Goal: Information Seeking & Learning: Learn about a topic

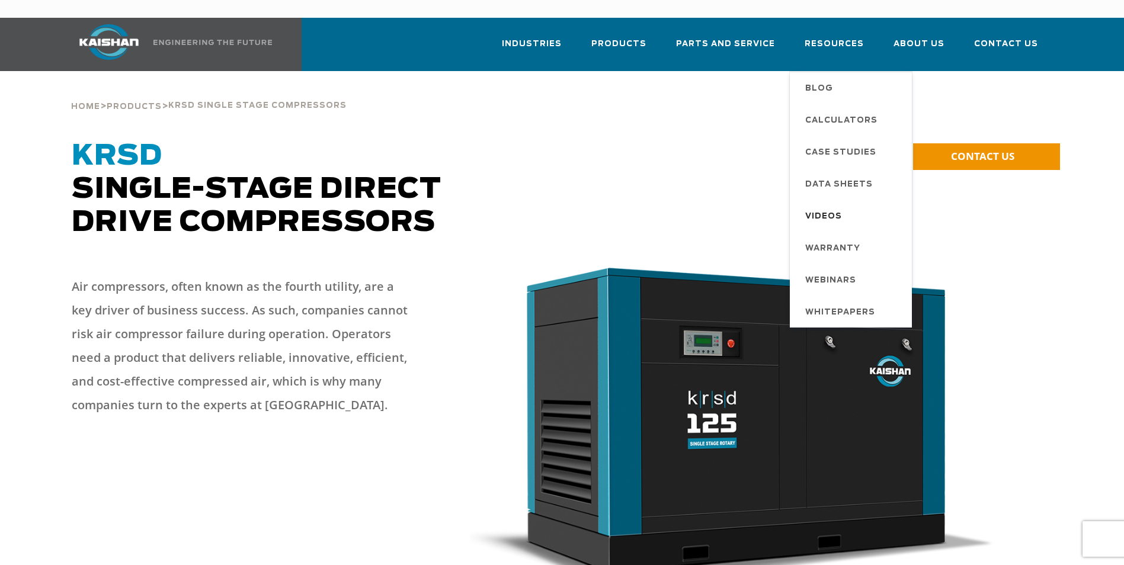
click at [831, 207] on span "Videos" at bounding box center [823, 217] width 37 height 20
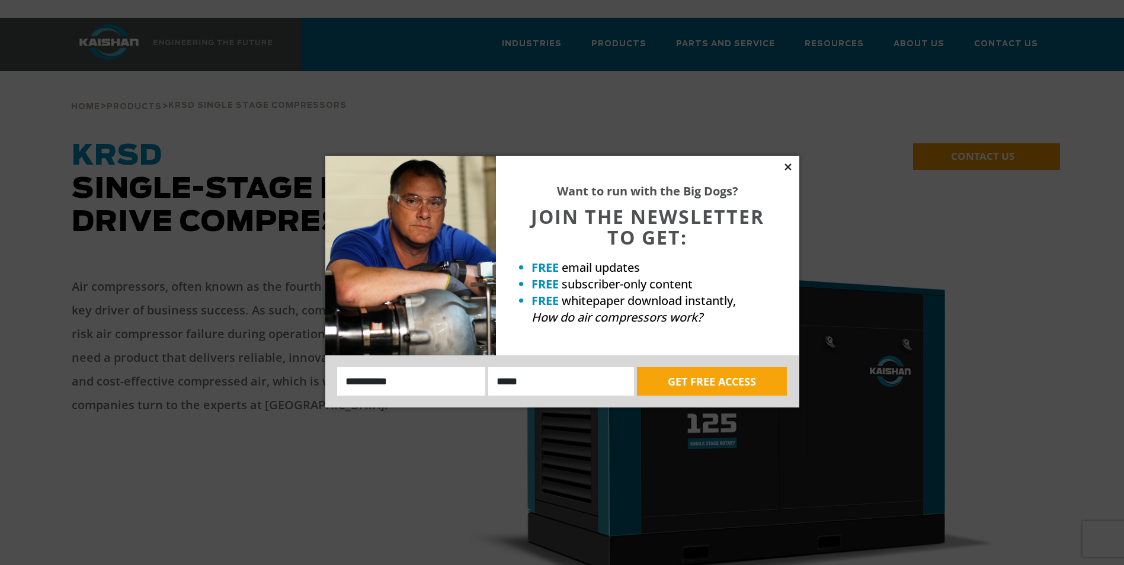
click at [791, 164] on icon at bounding box center [788, 167] width 11 height 11
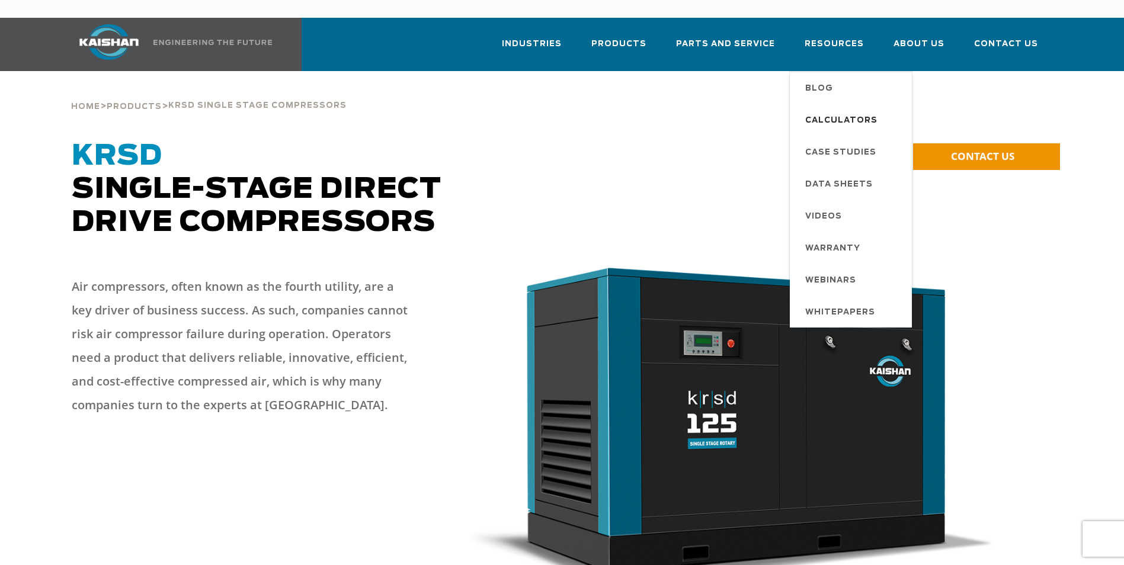
click at [848, 111] on span "Calculators" at bounding box center [841, 121] width 72 height 20
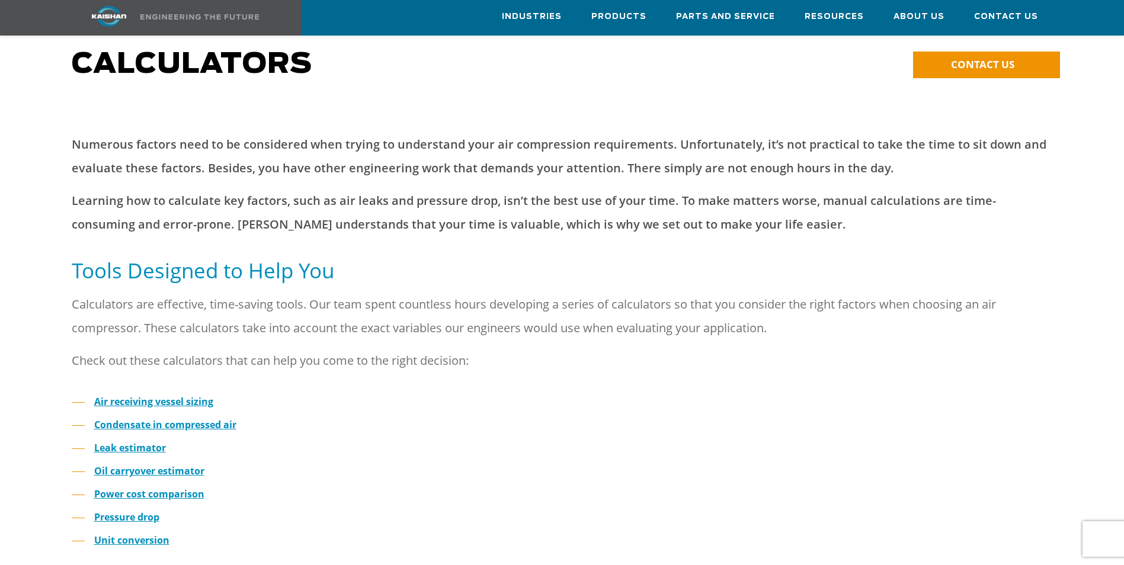
scroll to position [118, 0]
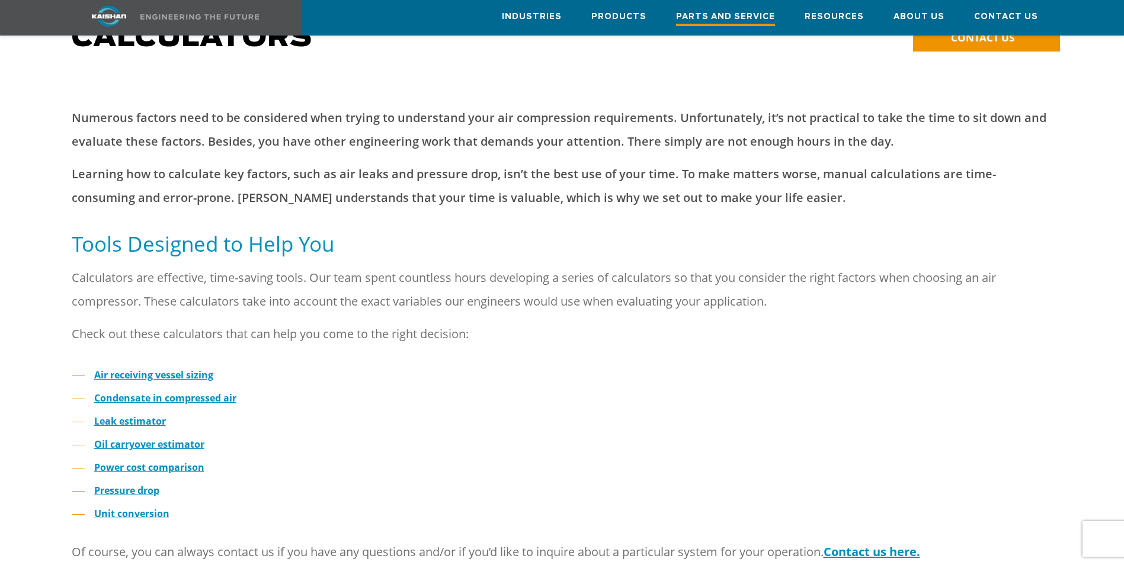
click at [744, 13] on span "Parts and Service" at bounding box center [725, 18] width 99 height 16
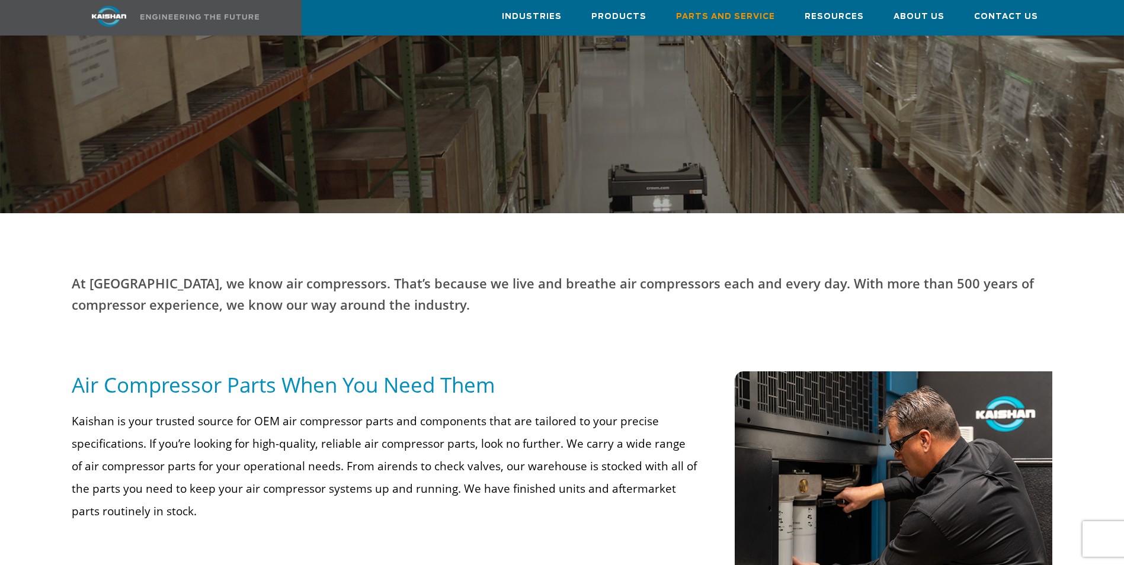
scroll to position [296, 0]
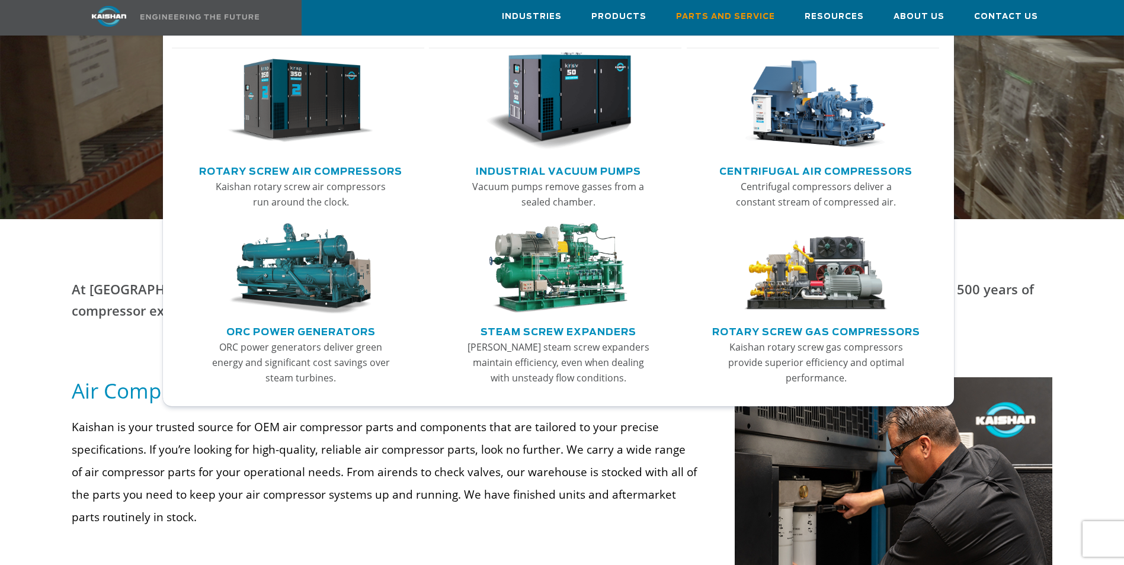
click at [311, 171] on link "Rotary Screw Air Compressors" at bounding box center [300, 170] width 203 height 18
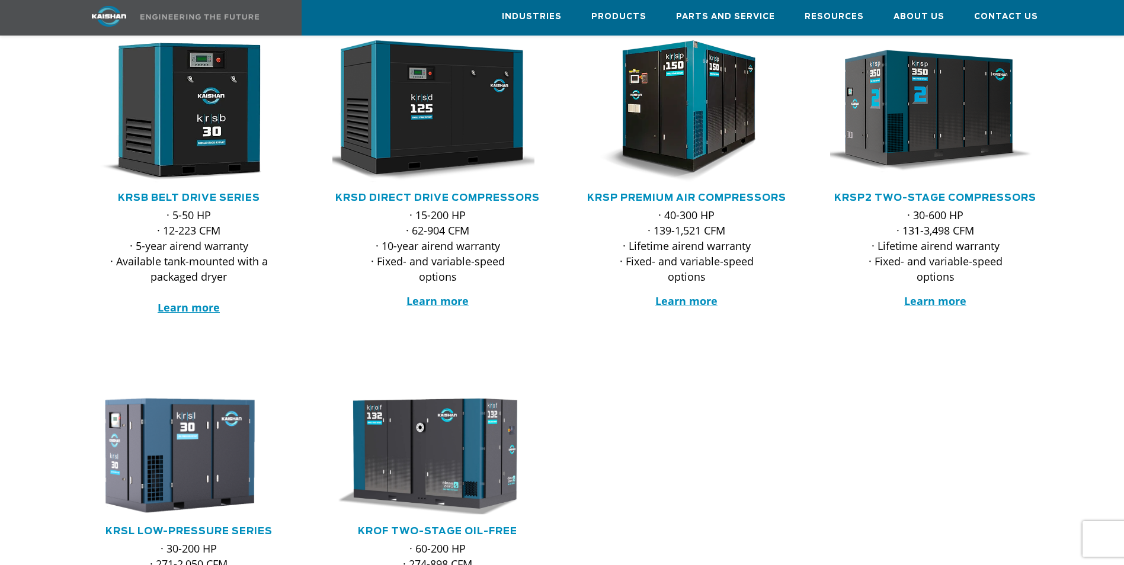
scroll to position [178, 0]
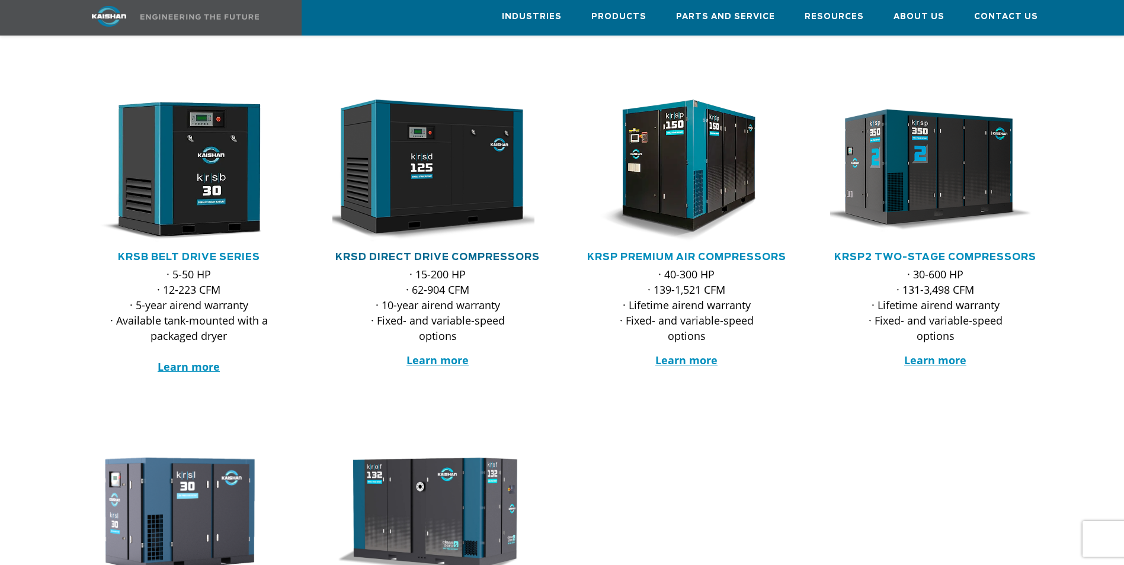
click at [459, 252] on link "KRSD Direct Drive Compressors" at bounding box center [437, 256] width 204 height 9
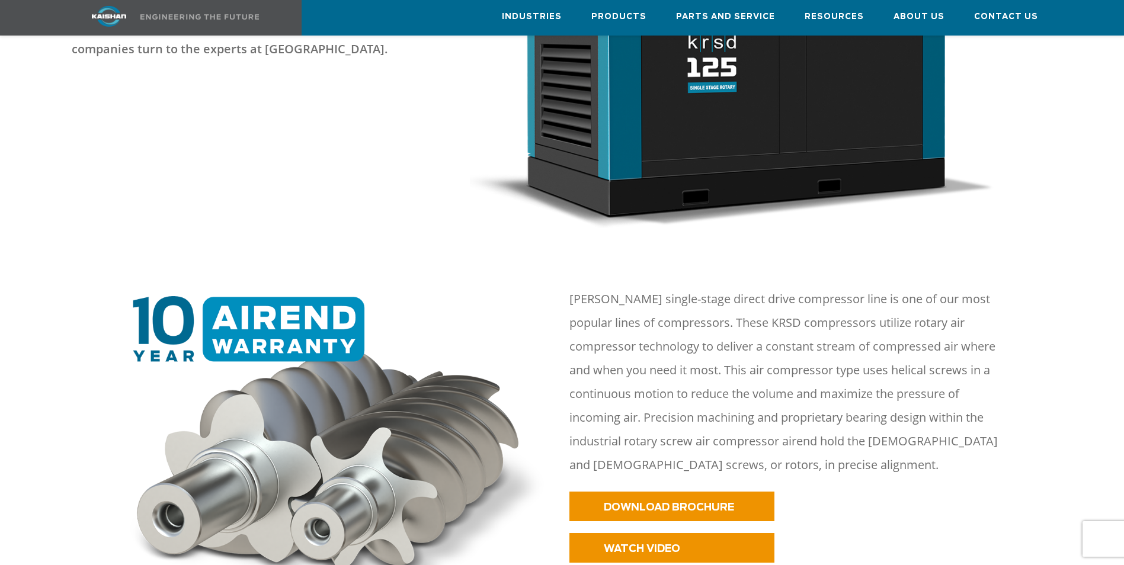
scroll to position [355, 0]
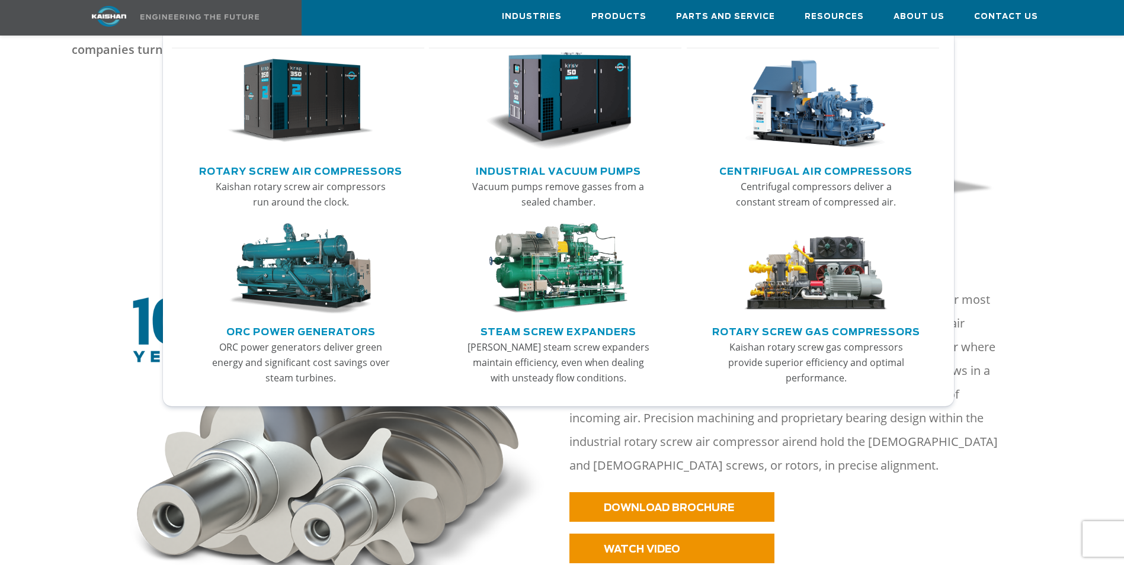
click at [319, 174] on link "Rotary Screw Air Compressors" at bounding box center [300, 170] width 203 height 18
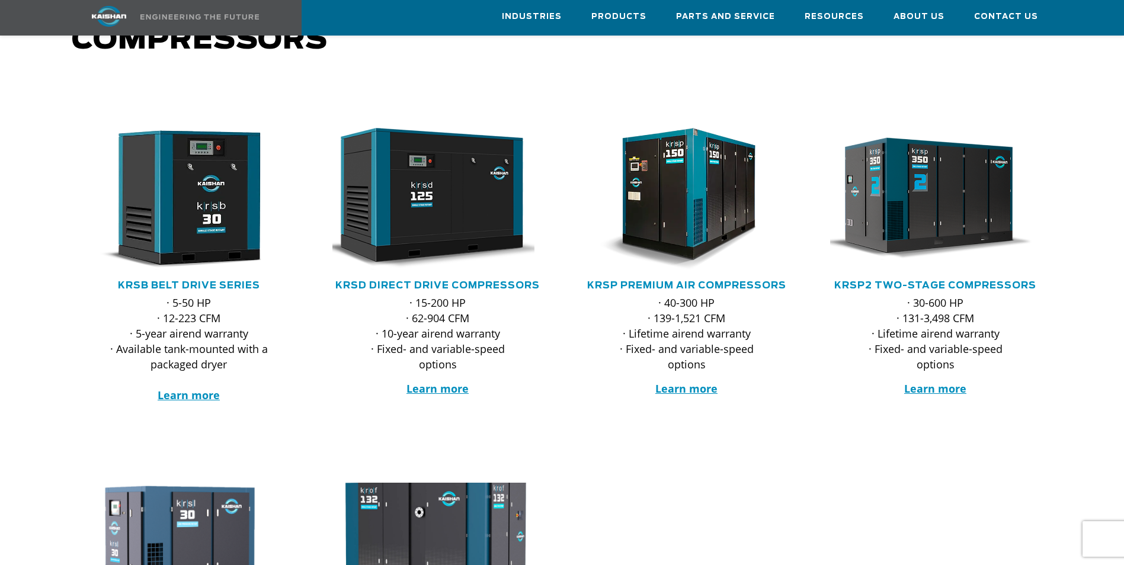
scroll to position [118, 0]
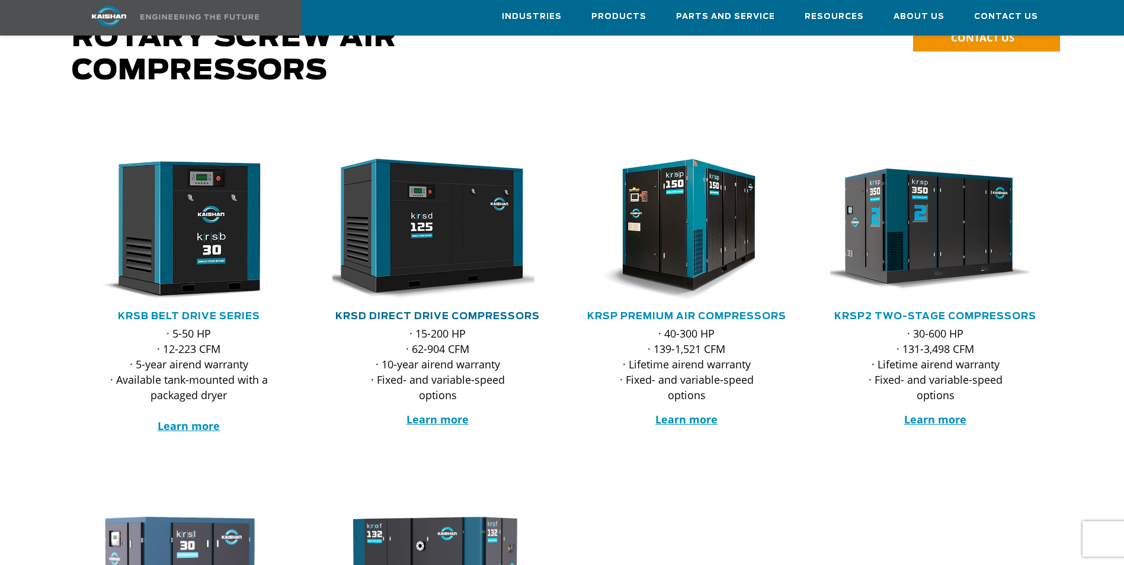
click at [450, 312] on link "KRSD Direct Drive Compressors" at bounding box center [437, 316] width 204 height 9
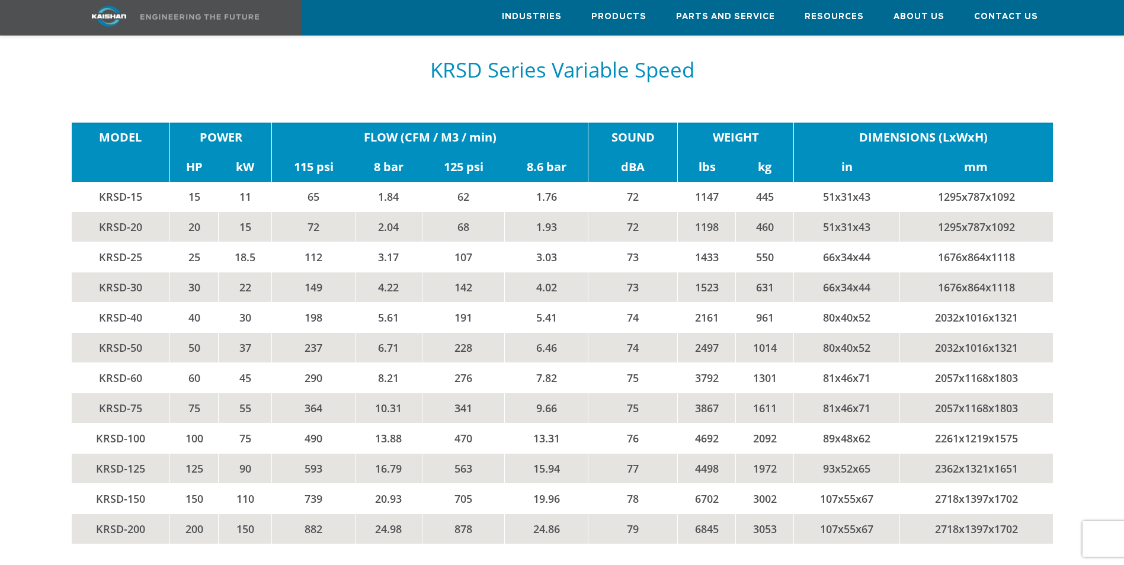
scroll to position [2548, 0]
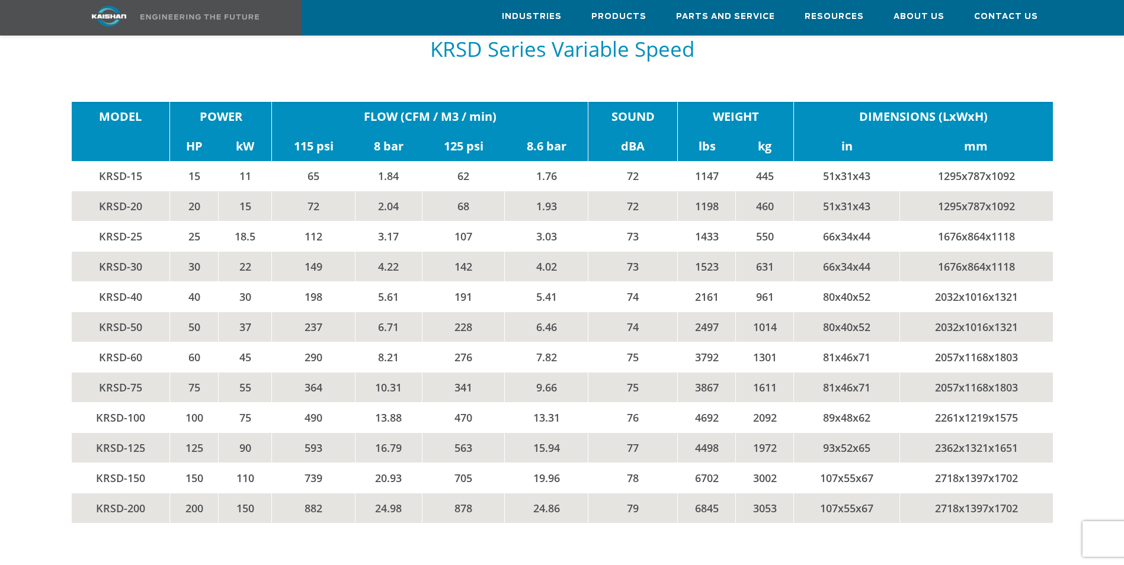
click at [127, 312] on td "KRSD-50" at bounding box center [121, 327] width 98 height 30
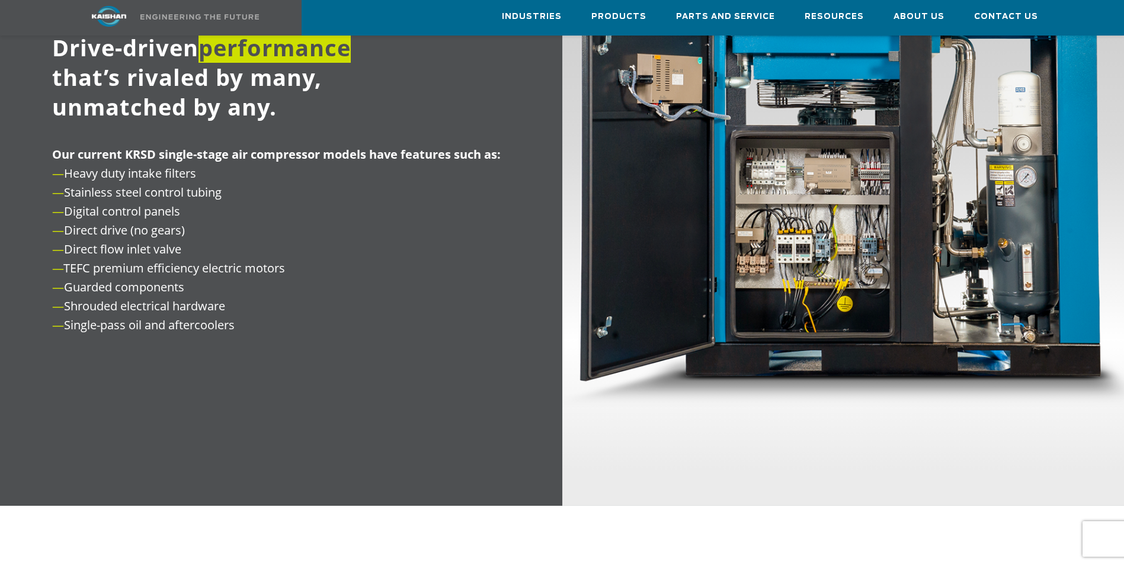
scroll to position [1431, 0]
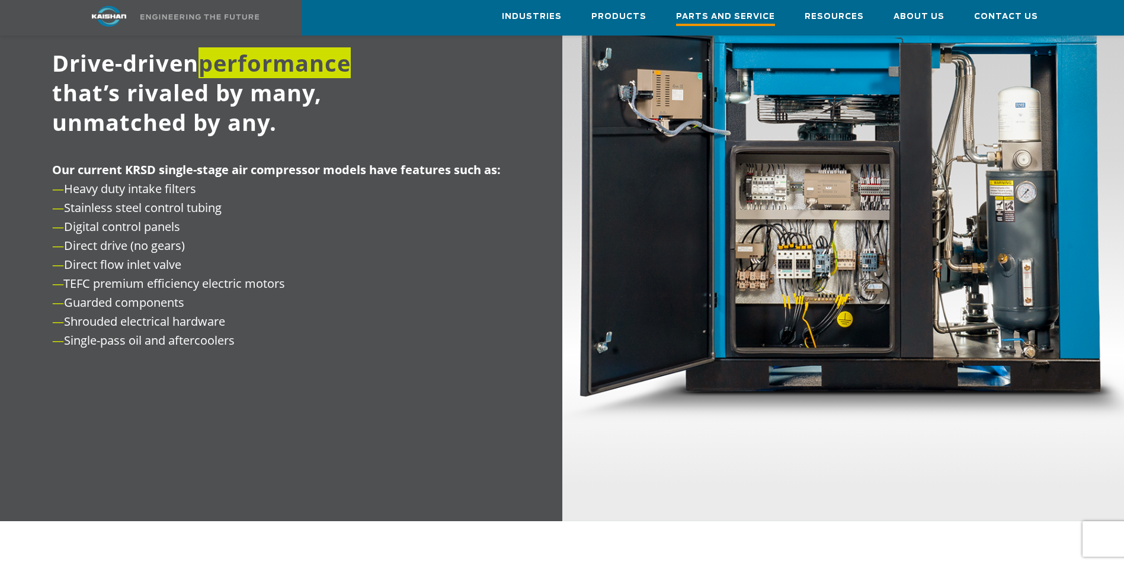
click at [760, 19] on span "Parts and Service" at bounding box center [725, 18] width 99 height 16
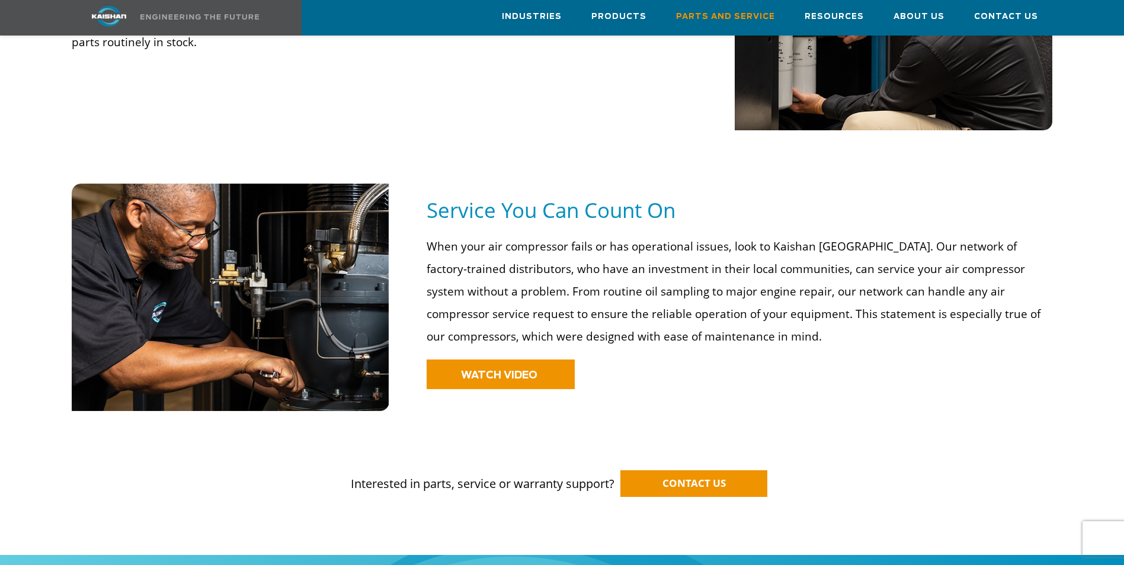
scroll to position [770, 0]
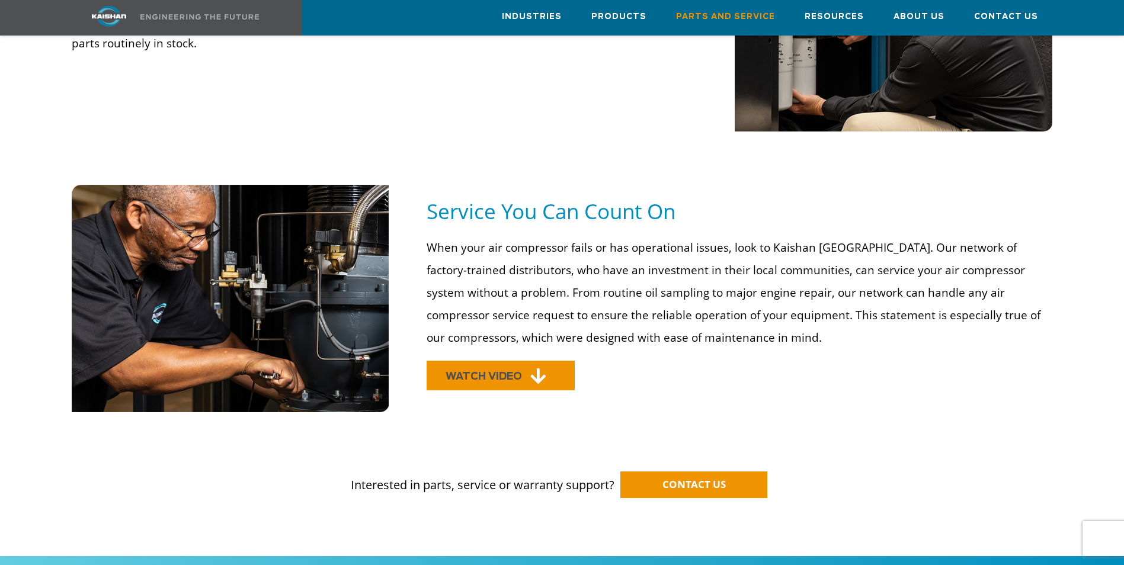
click at [520, 371] on span "WATCH VIDEO" at bounding box center [484, 376] width 76 height 10
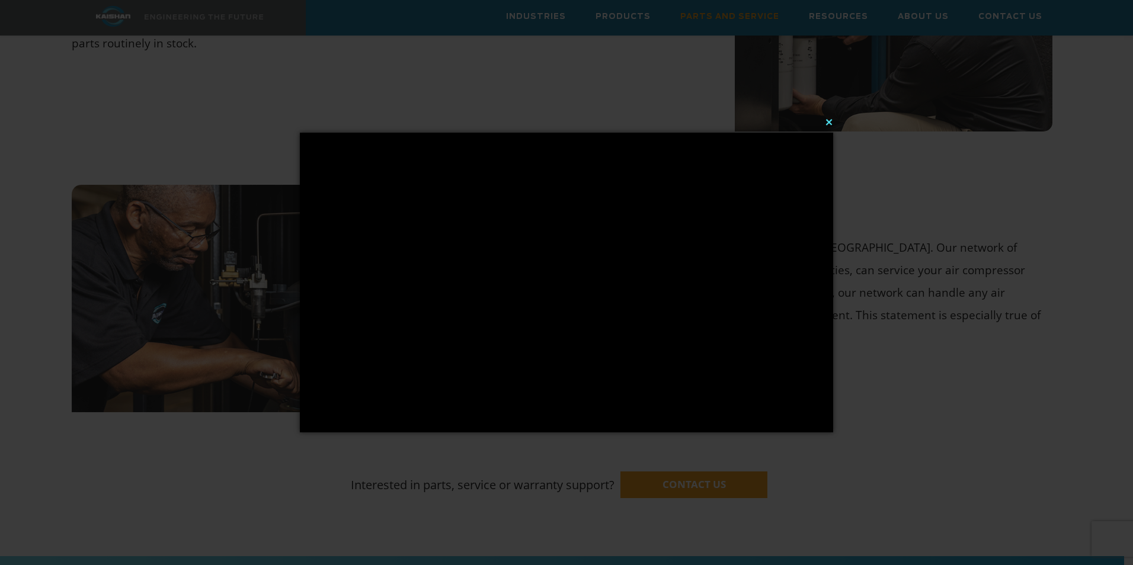
click at [830, 121] on button "×" at bounding box center [569, 122] width 533 height 26
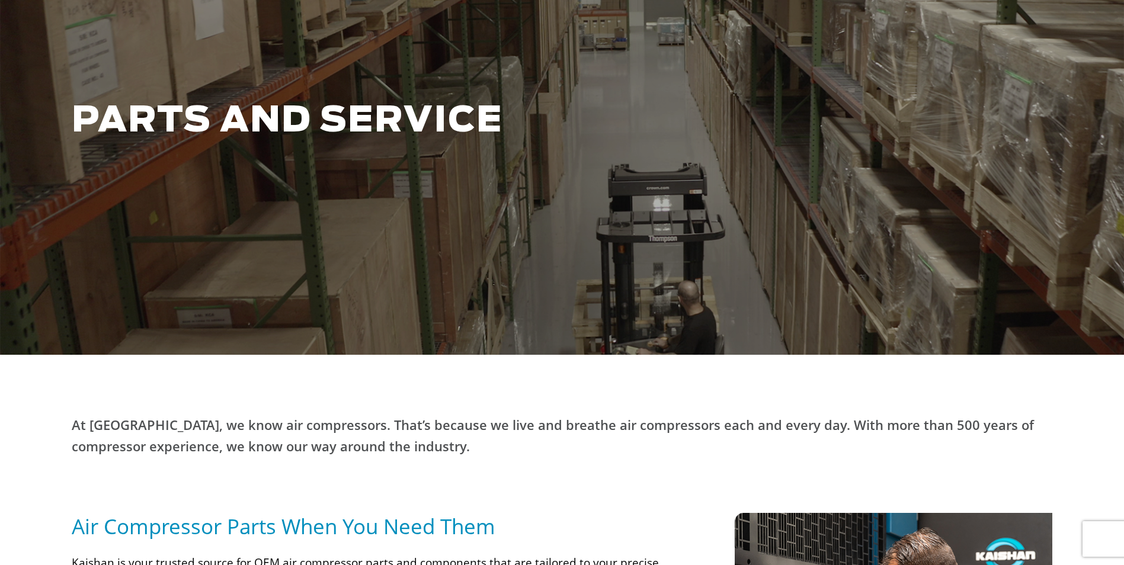
scroll to position [0, 0]
